Goal: Task Accomplishment & Management: Complete application form

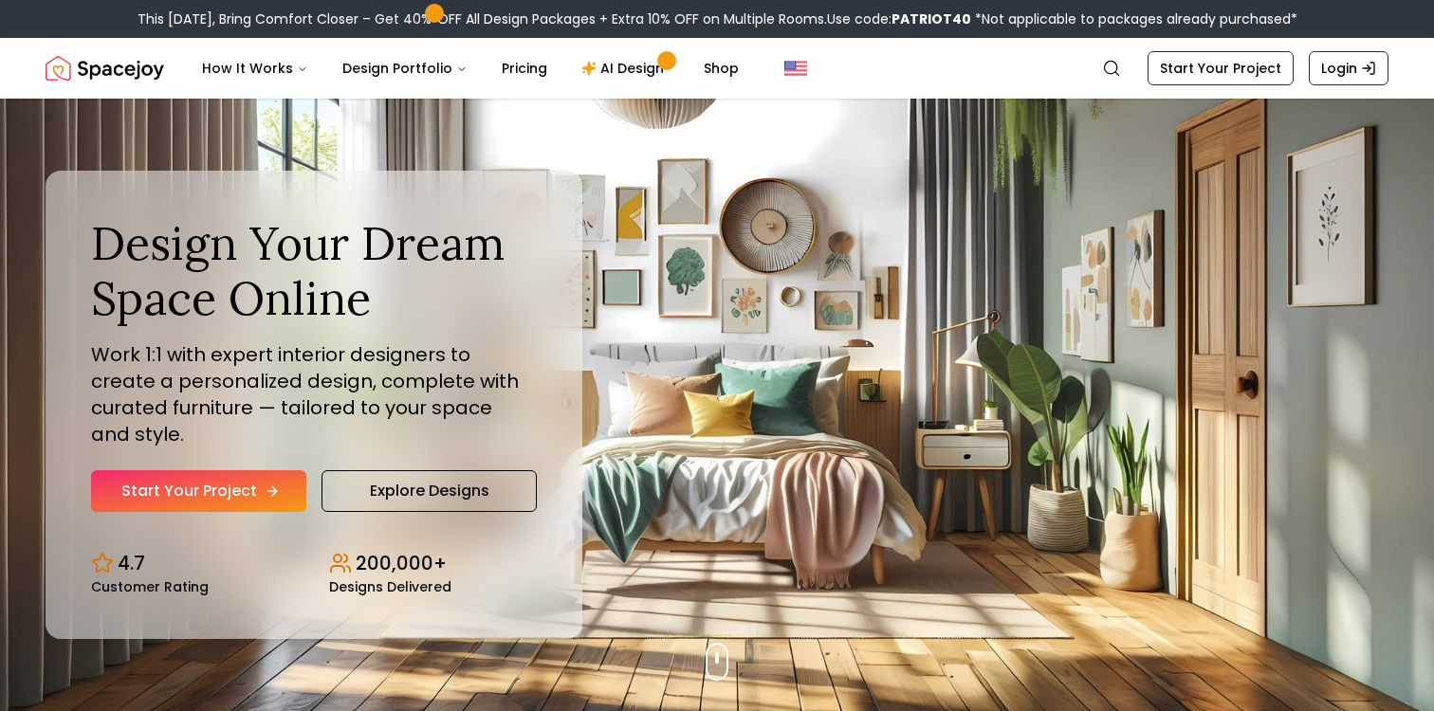
click at [114, 494] on link "Start Your Project" at bounding box center [198, 491] width 215 height 42
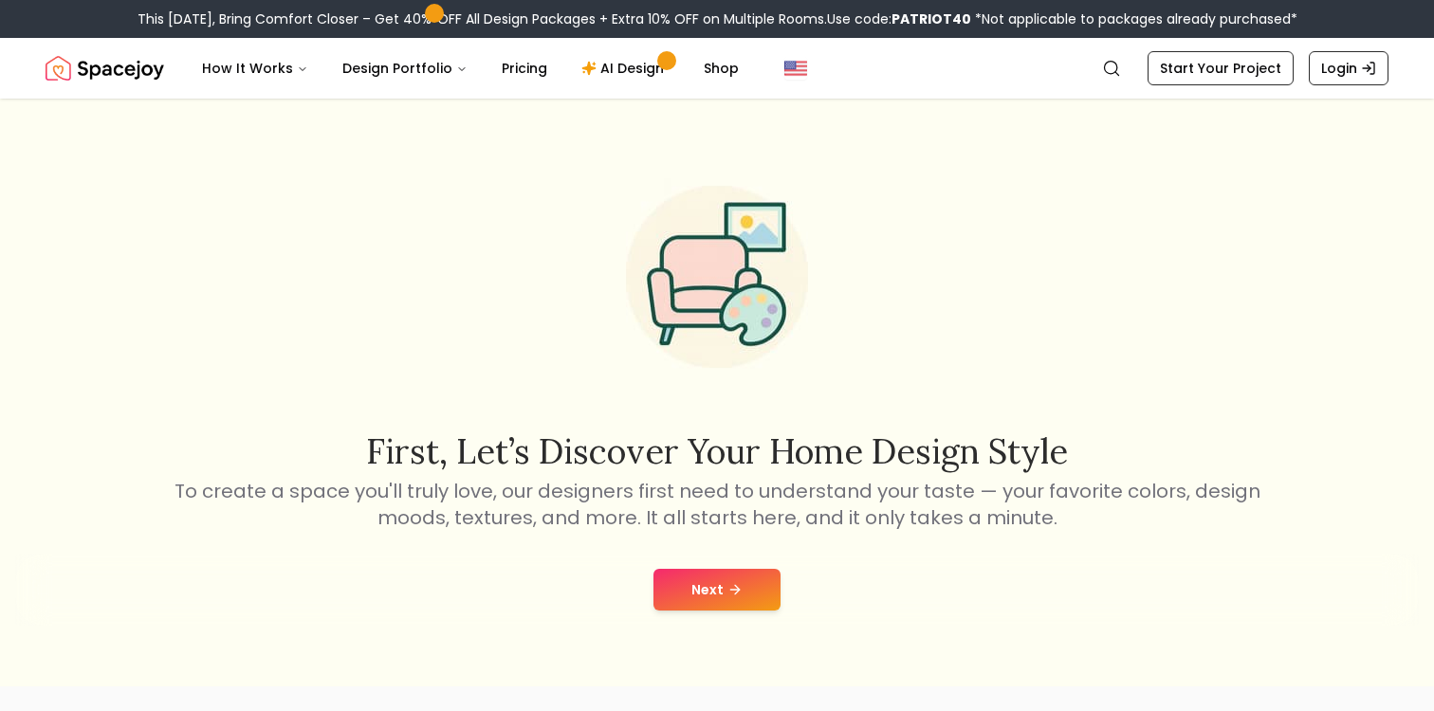
click at [737, 600] on button "Next" at bounding box center [716, 590] width 127 height 42
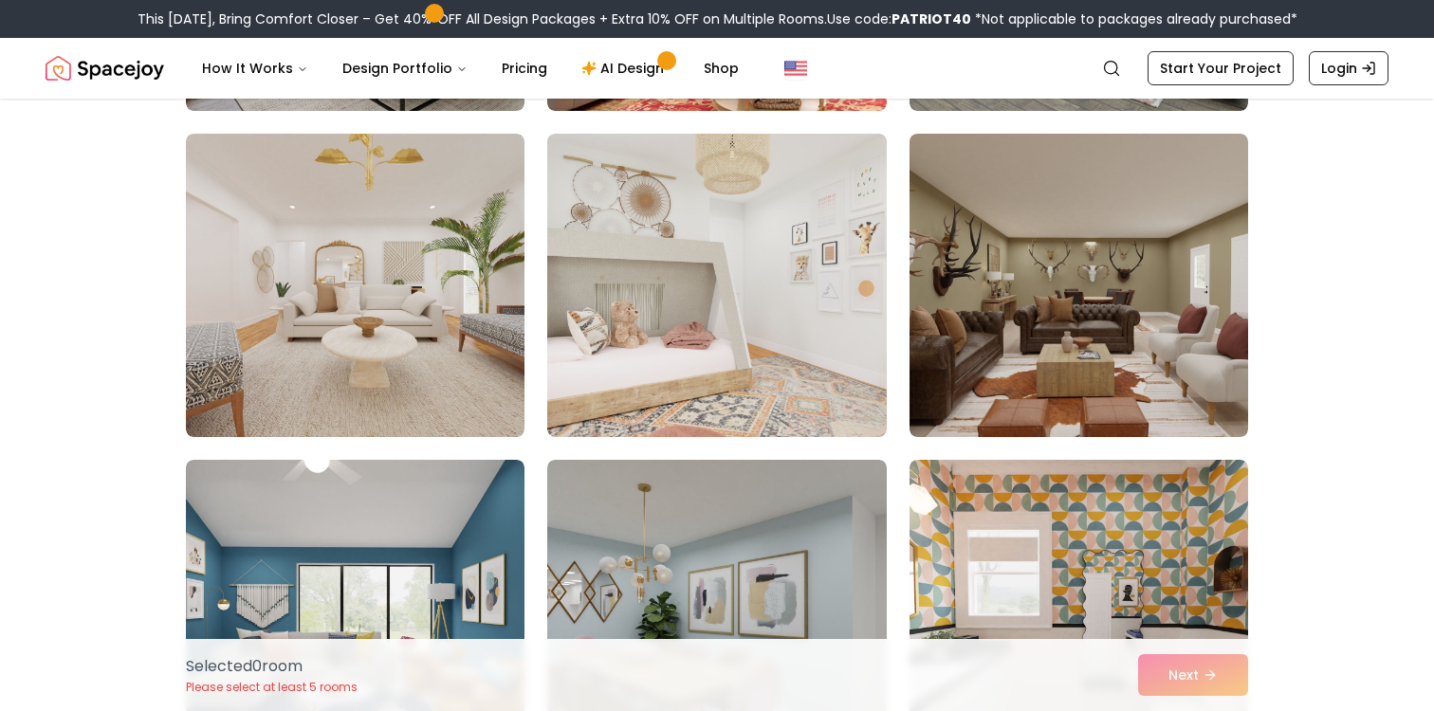
scroll to position [1096, 0]
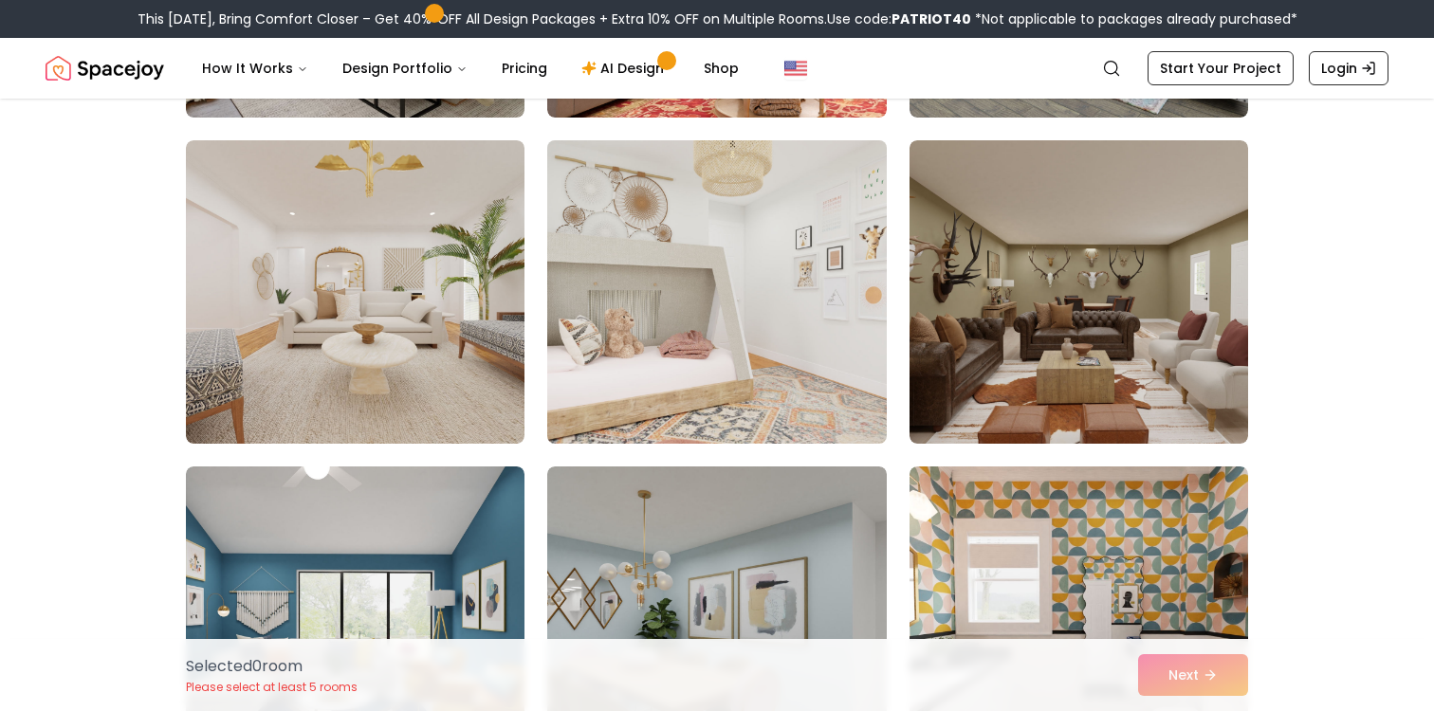
click at [731, 311] on img at bounding box center [717, 292] width 356 height 319
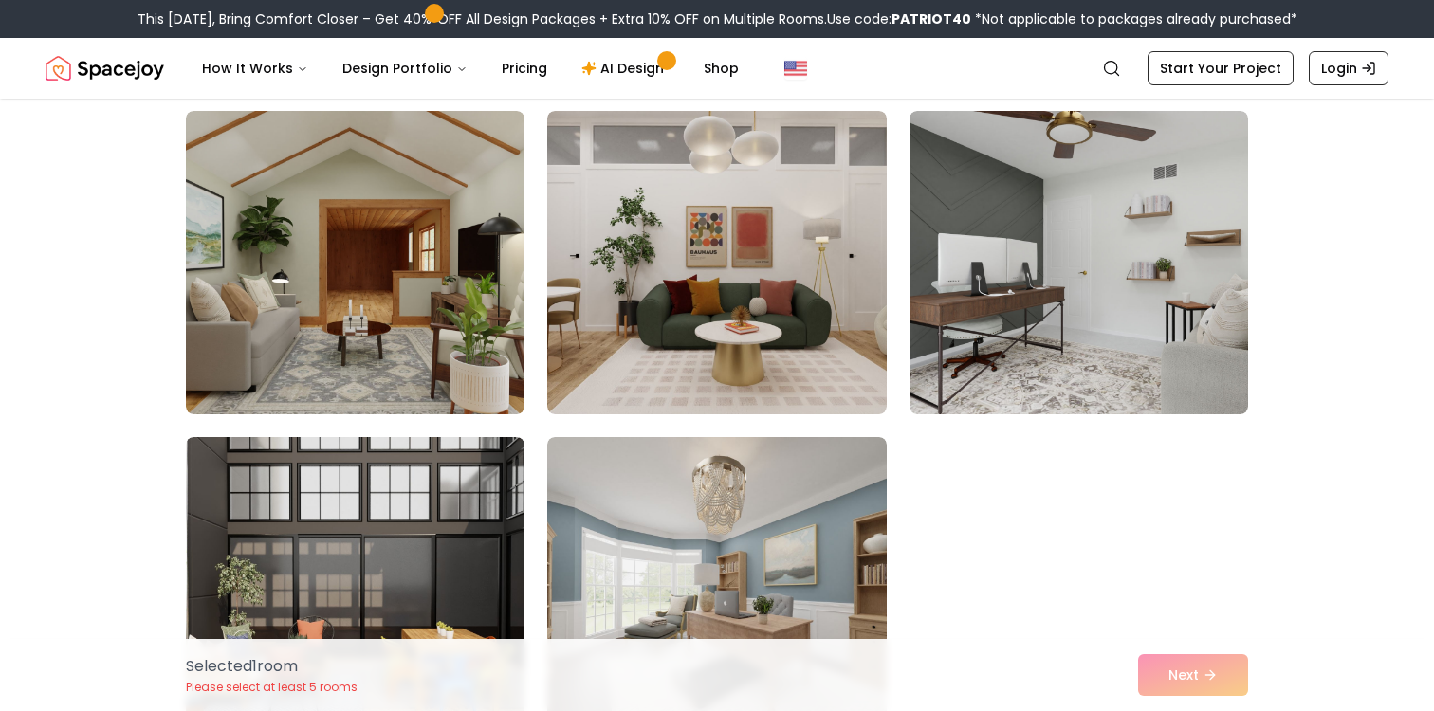
scroll to position [1813, 0]
